Goal: Task Accomplishment & Management: Use online tool/utility

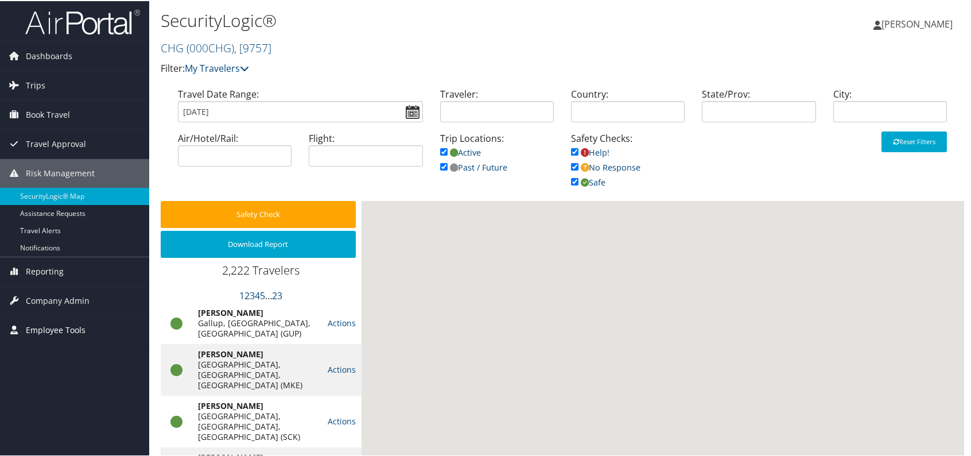
drag, startPoint x: 42, startPoint y: 270, endPoint x: 75, endPoint y: 335, distance: 72.6
click at [42, 270] on span "Reporting" at bounding box center [45, 270] width 38 height 29
click at [40, 269] on span "Reporting" at bounding box center [45, 270] width 38 height 29
click at [40, 270] on span "Reporting" at bounding box center [45, 270] width 38 height 29
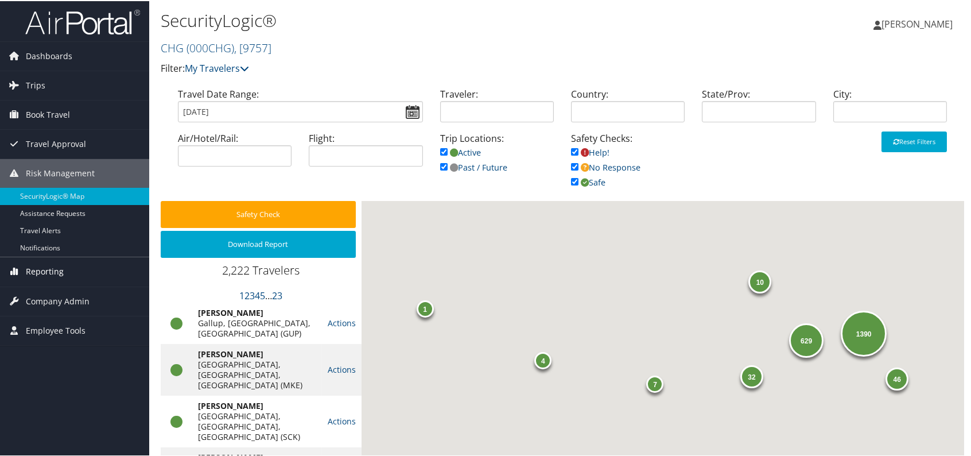
click at [61, 308] on span "Company Admin" at bounding box center [58, 300] width 64 height 29
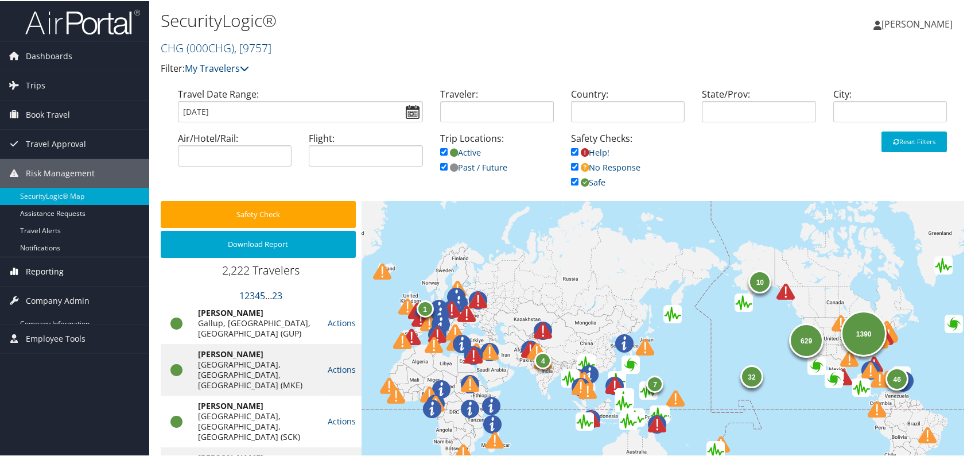
click at [32, 266] on span "Reporting" at bounding box center [45, 270] width 38 height 29
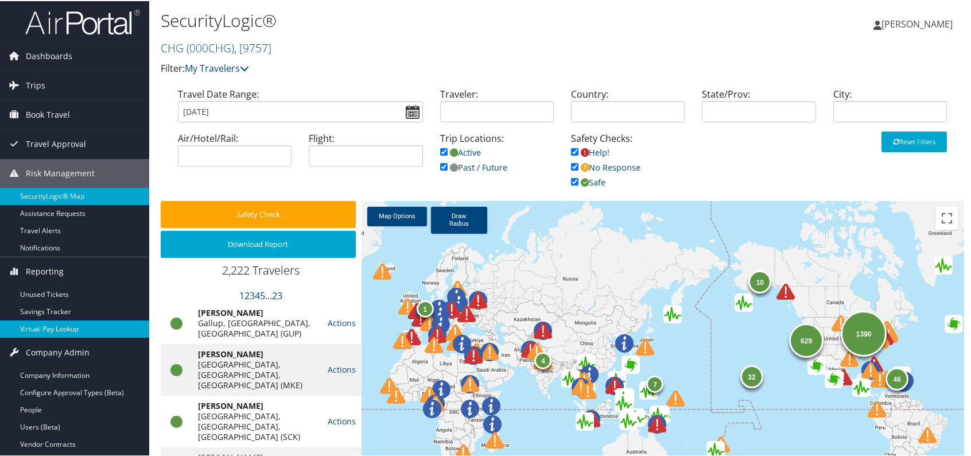
click at [75, 326] on link "Virtual Pay Lookup" at bounding box center [74, 327] width 149 height 17
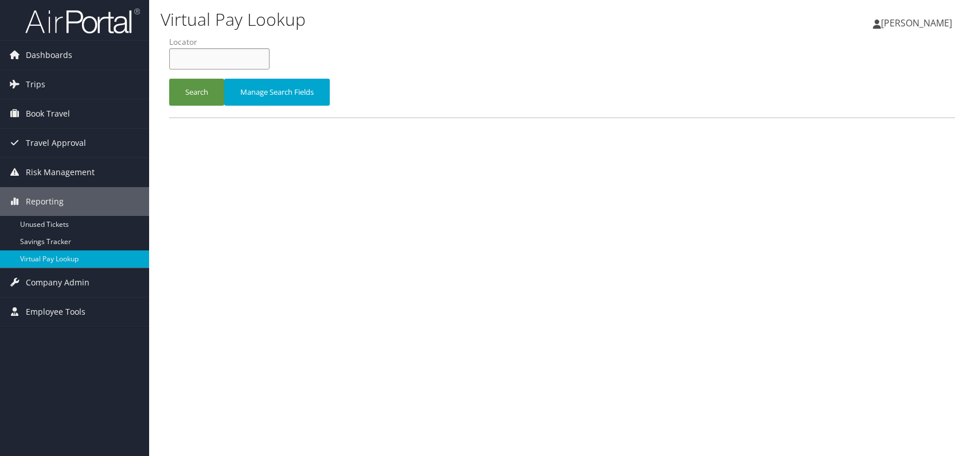
paste input "NCRKOO"
type input "NCRKOO"
click at [194, 83] on button "Search" at bounding box center [196, 92] width 55 height 27
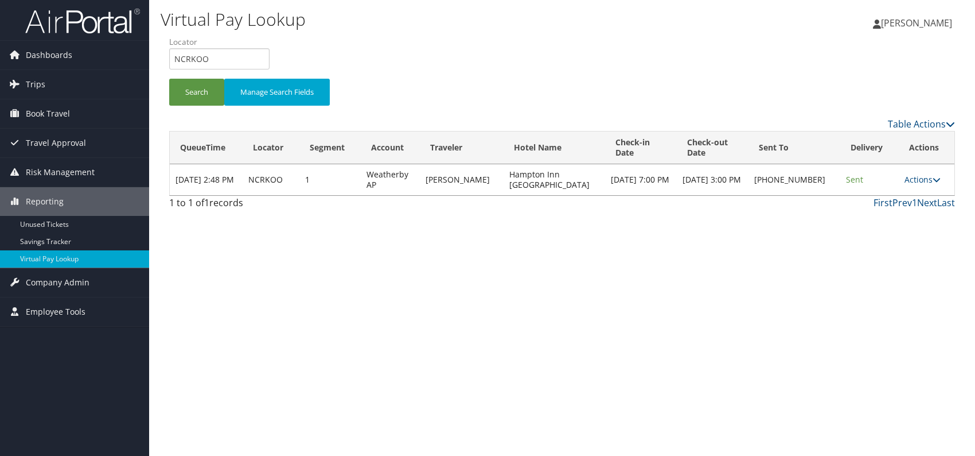
drag, startPoint x: 671, startPoint y: 279, endPoint x: 742, endPoint y: 246, distance: 79.3
click at [671, 279] on div "Virtual Pay Lookup Romina Kwock Romina Kwock My Settings Travel Agency Contacts…" at bounding box center [562, 228] width 826 height 456
click at [919, 179] on link "Actions" at bounding box center [923, 179] width 36 height 11
click at [896, 217] on link "Logs" at bounding box center [885, 215] width 98 height 20
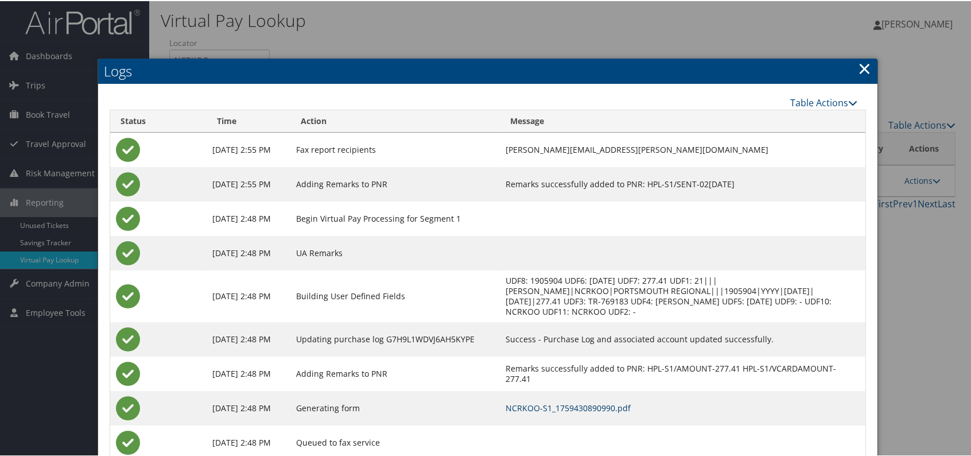
click at [609, 405] on link "NCRKOO-S1_1759430890990.pdf" at bounding box center [568, 406] width 125 height 11
